Goal: Task Accomplishment & Management: Complete application form

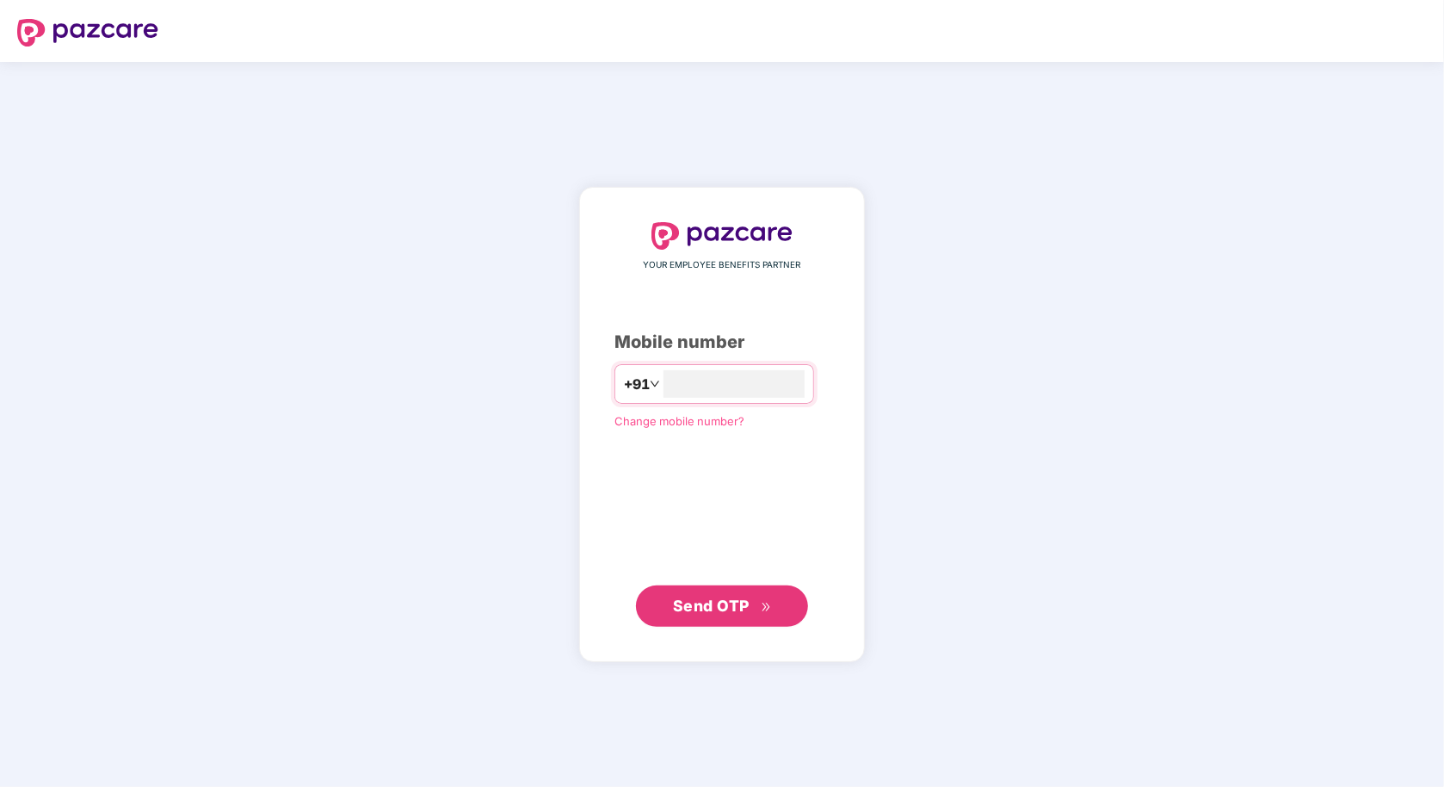
type input "**********"
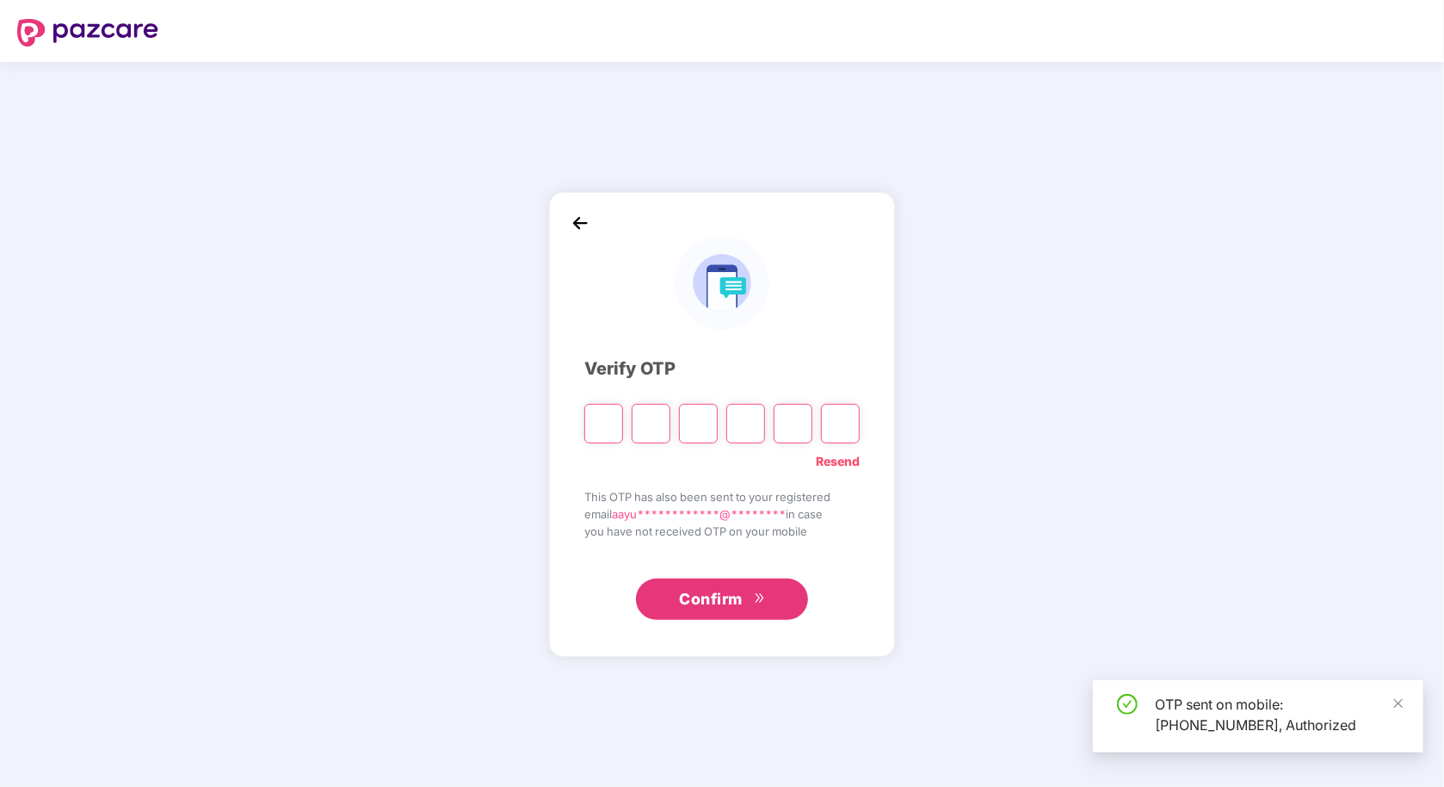
type input "*"
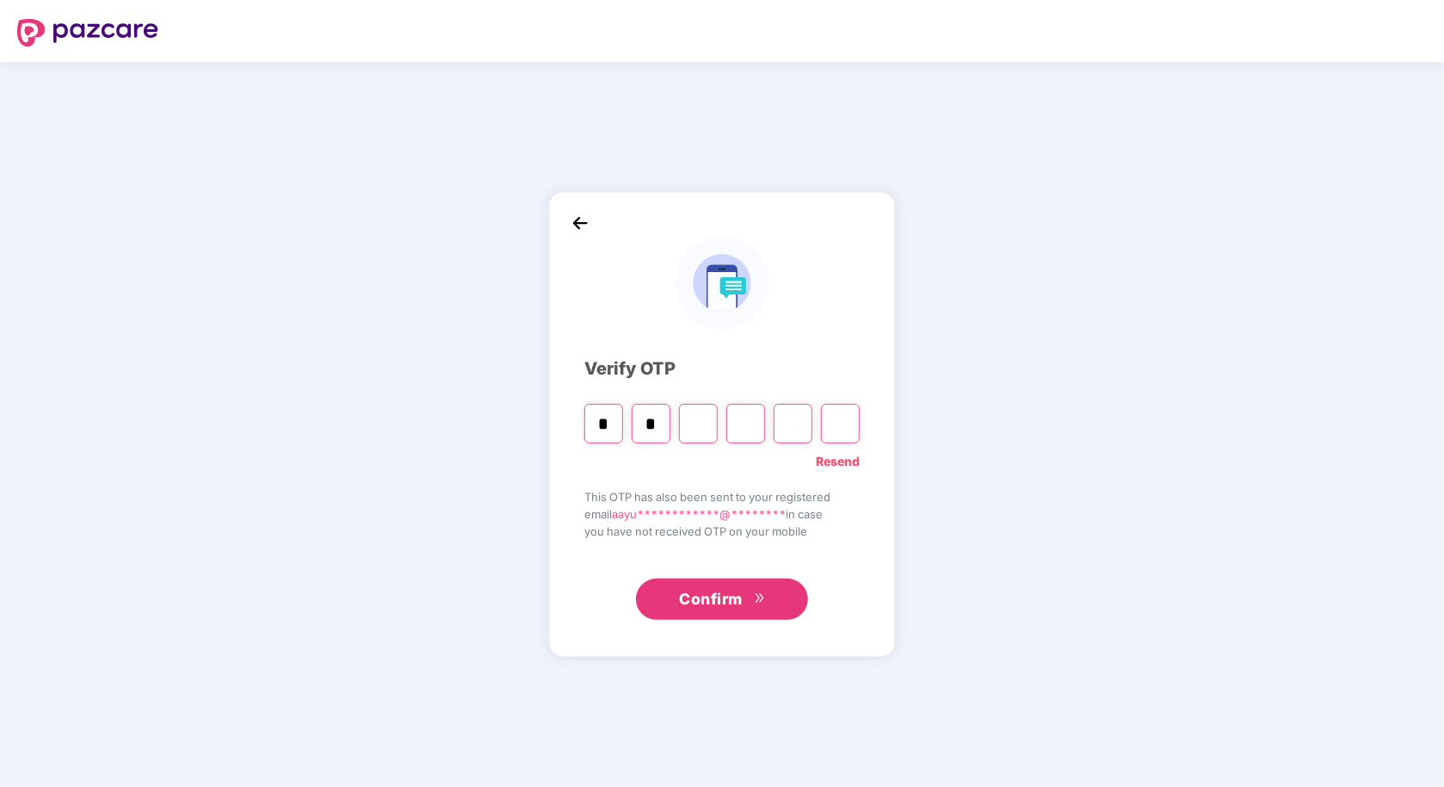
type input "*"
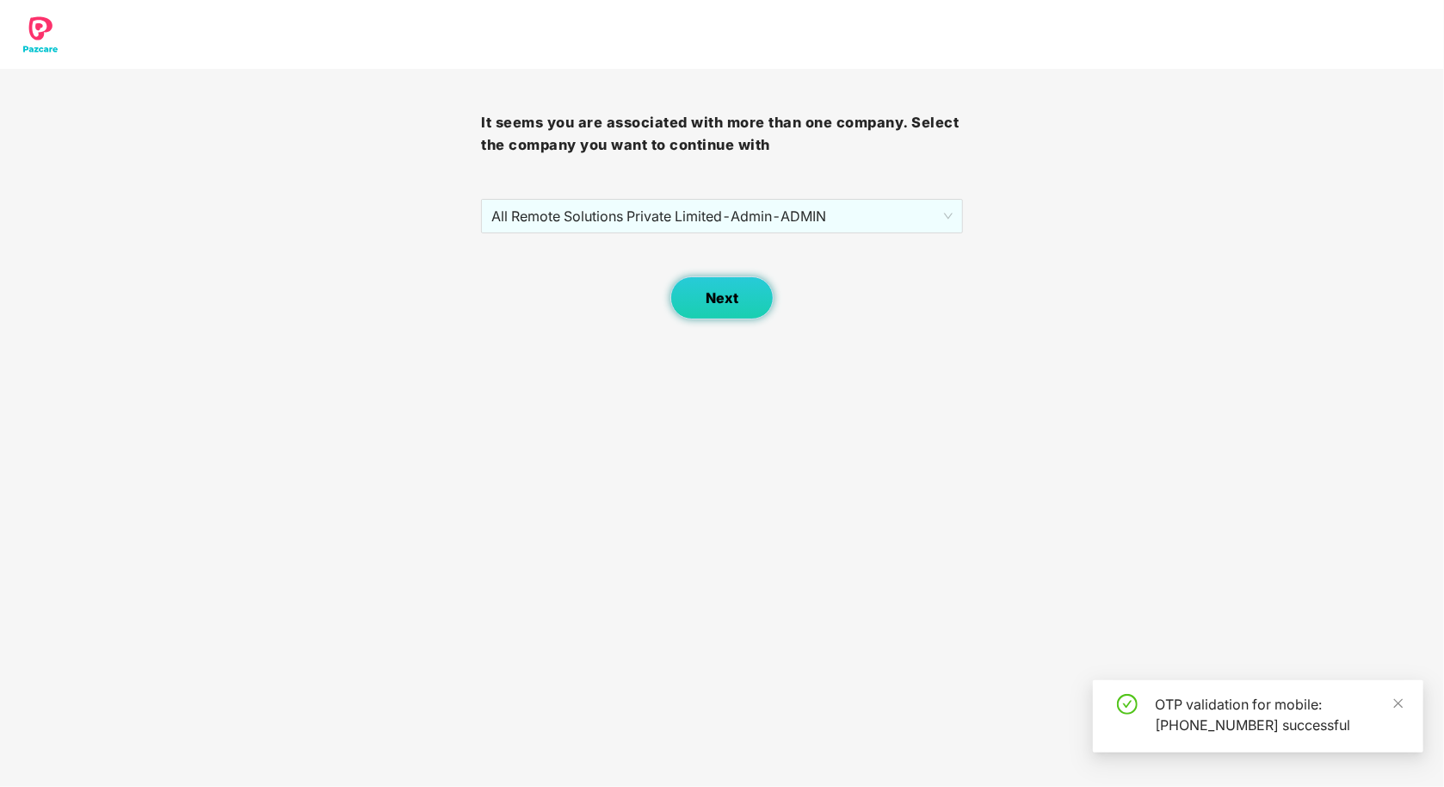
click at [706, 298] on span "Next" at bounding box center [722, 298] width 33 height 16
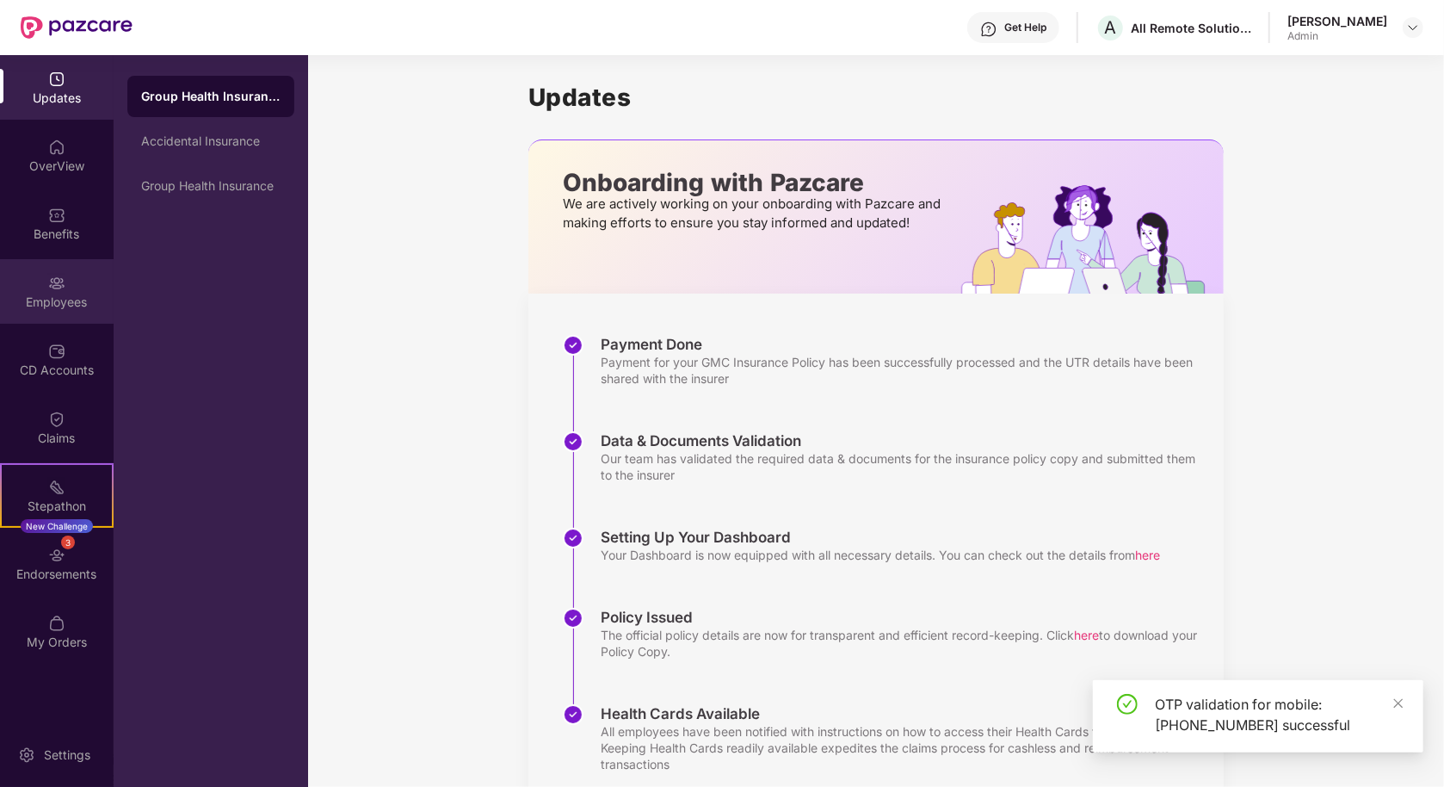
click at [52, 305] on div "Employees" at bounding box center [57, 301] width 114 height 17
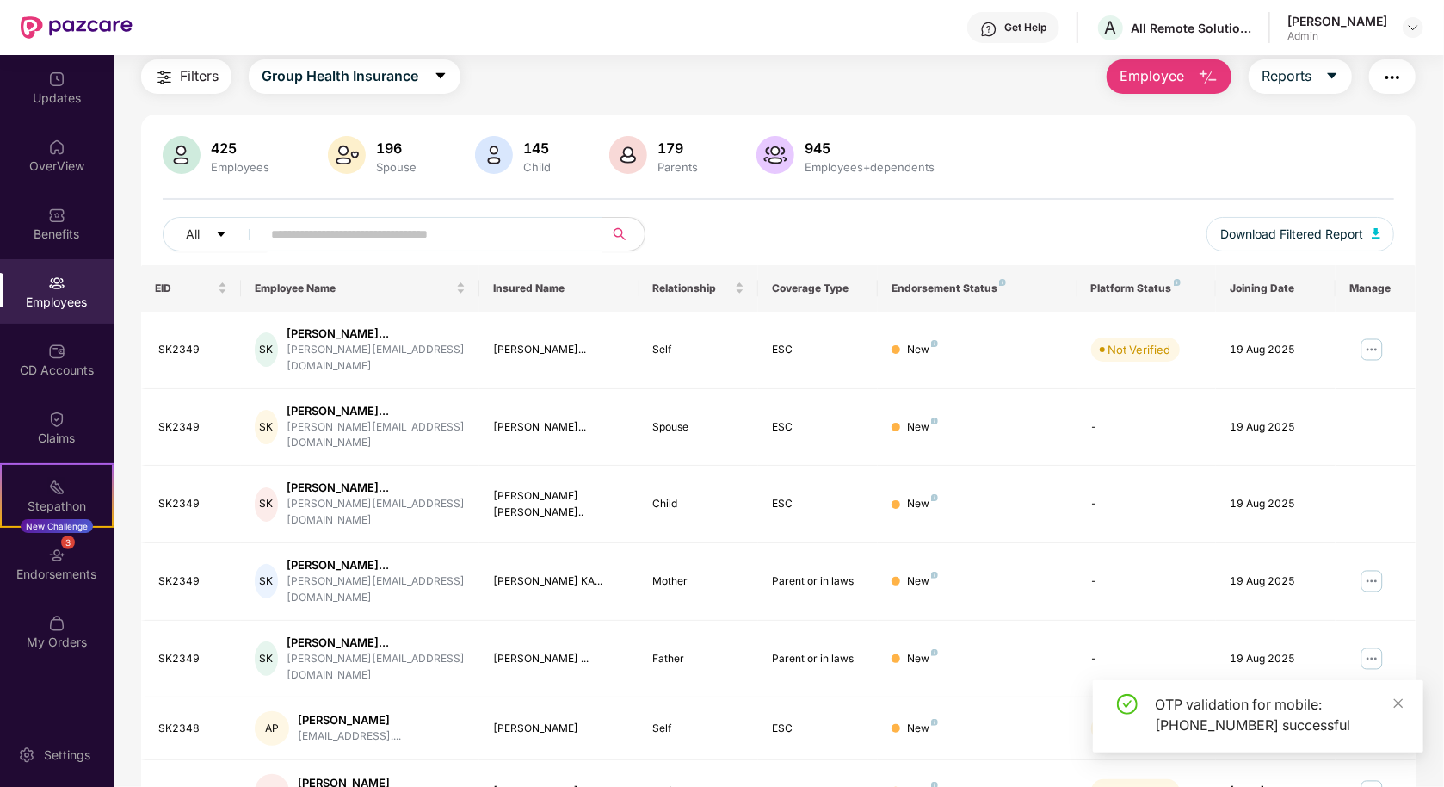
scroll to position [57, 0]
click at [1176, 71] on span "Employee" at bounding box center [1152, 76] width 65 height 22
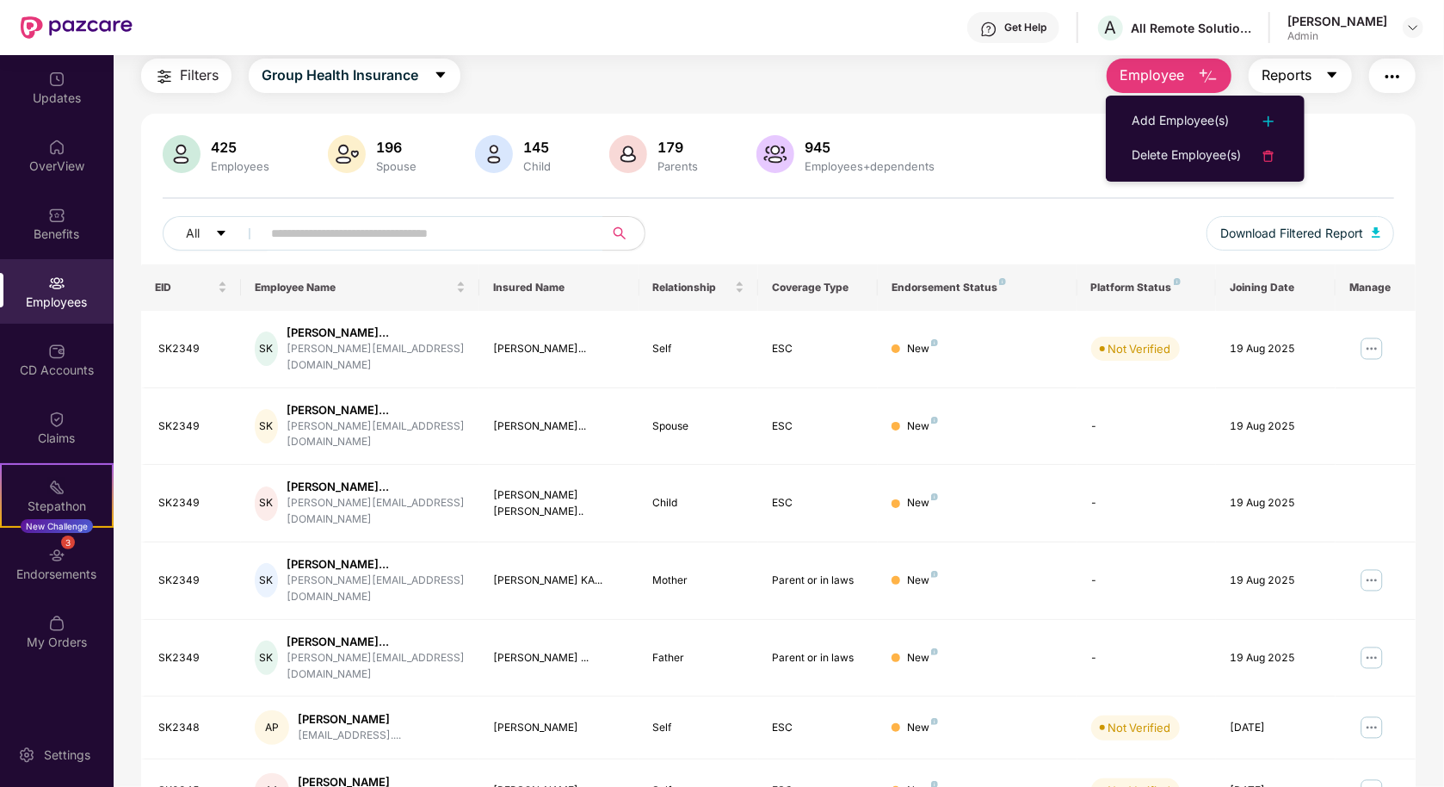
click at [1337, 77] on icon "caret-down" at bounding box center [1332, 75] width 14 height 14
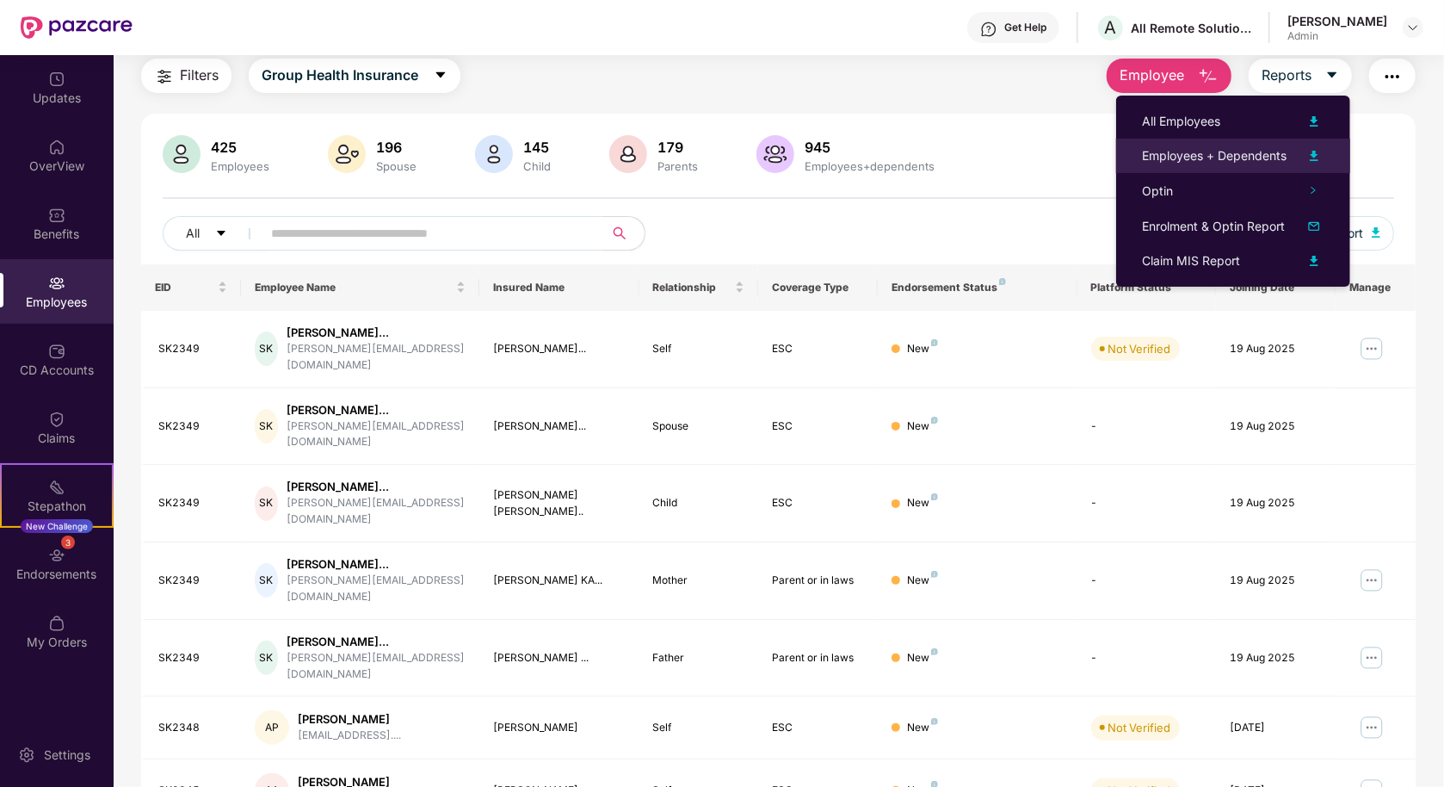
click at [1217, 155] on div "Employees + Dependents" at bounding box center [1214, 155] width 145 height 19
